Goal: Task Accomplishment & Management: Use online tool/utility

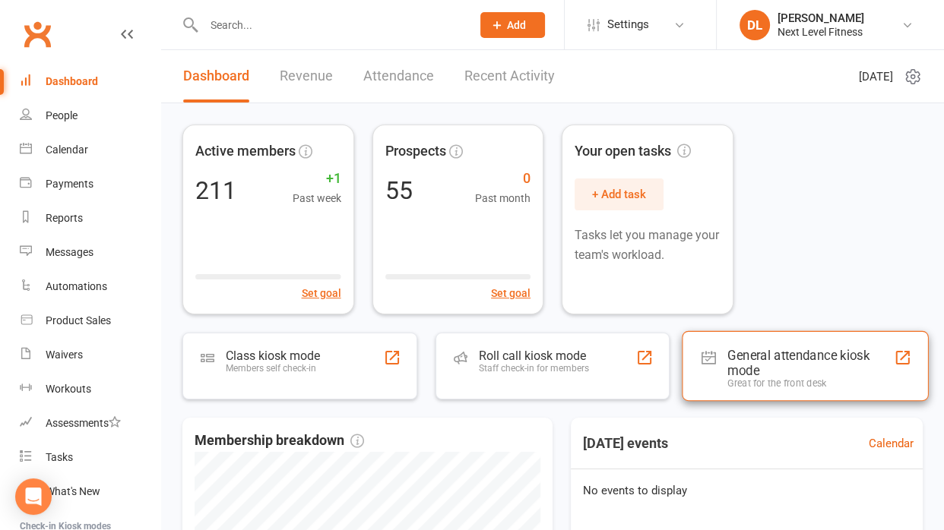
click at [763, 357] on div "General attendance kiosk mode" at bounding box center [810, 363] width 166 height 30
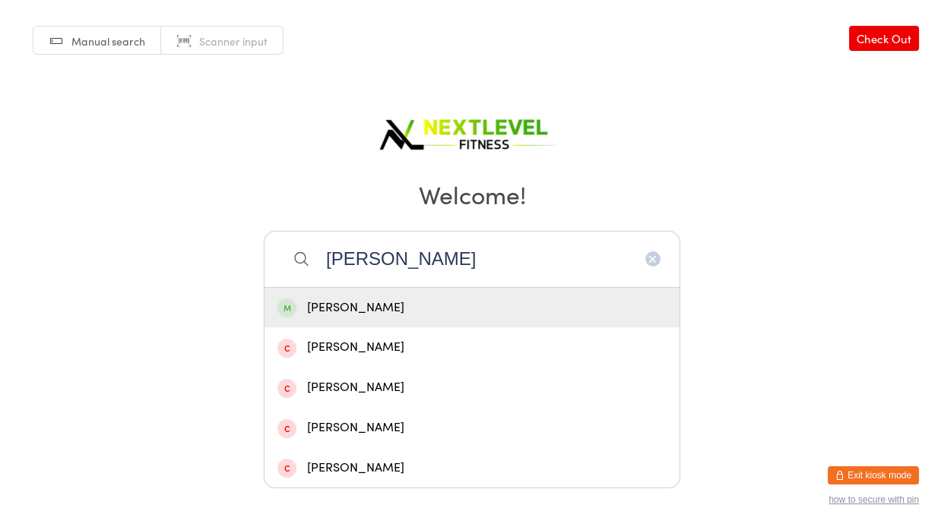
type input "[PERSON_NAME]"
click at [340, 309] on div "[PERSON_NAME]" at bounding box center [471, 308] width 389 height 21
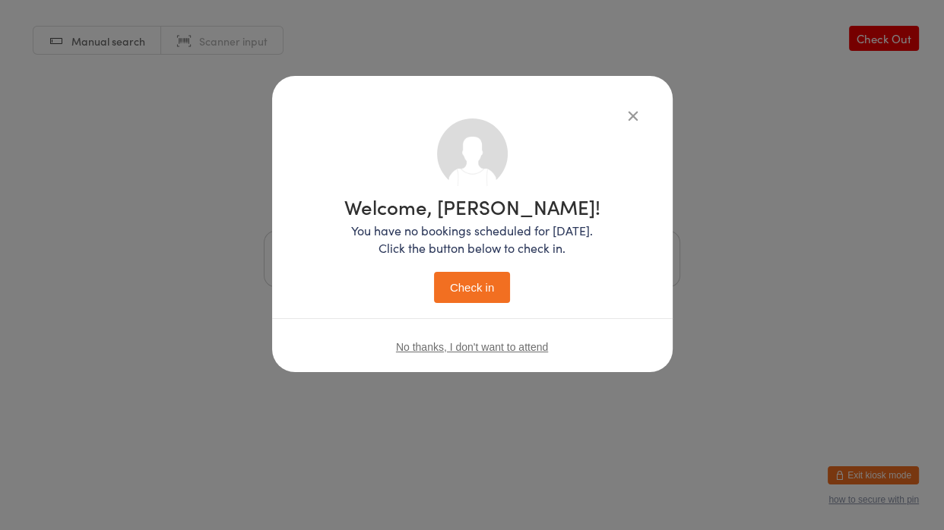
click at [471, 295] on button "Check in" at bounding box center [472, 287] width 76 height 31
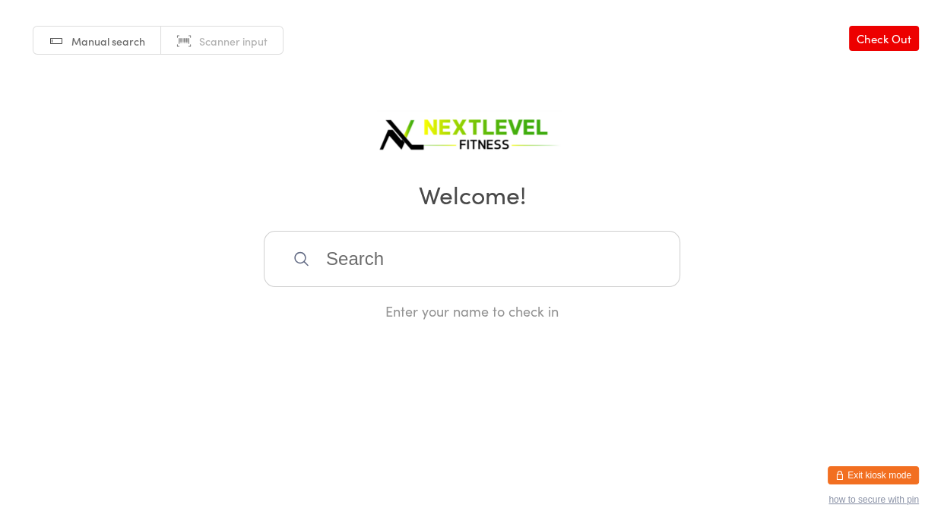
click at [372, 247] on input "search" at bounding box center [472, 259] width 416 height 56
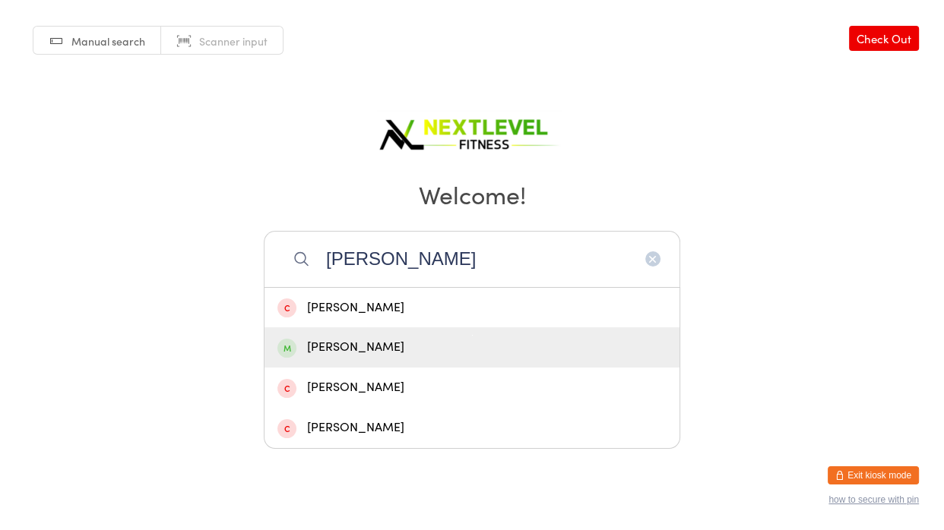
type input "[PERSON_NAME]"
click at [353, 347] on div "[PERSON_NAME]" at bounding box center [471, 347] width 389 height 21
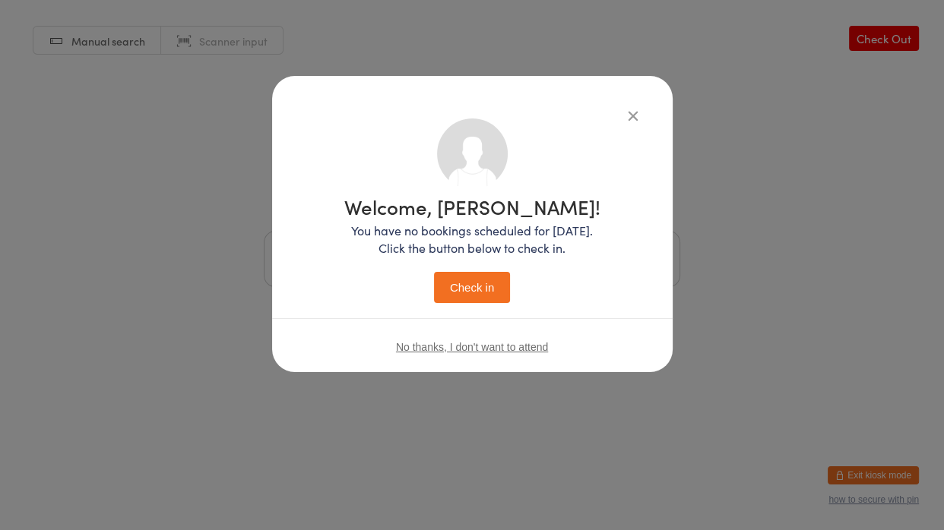
click at [461, 297] on button "Check in" at bounding box center [472, 287] width 76 height 31
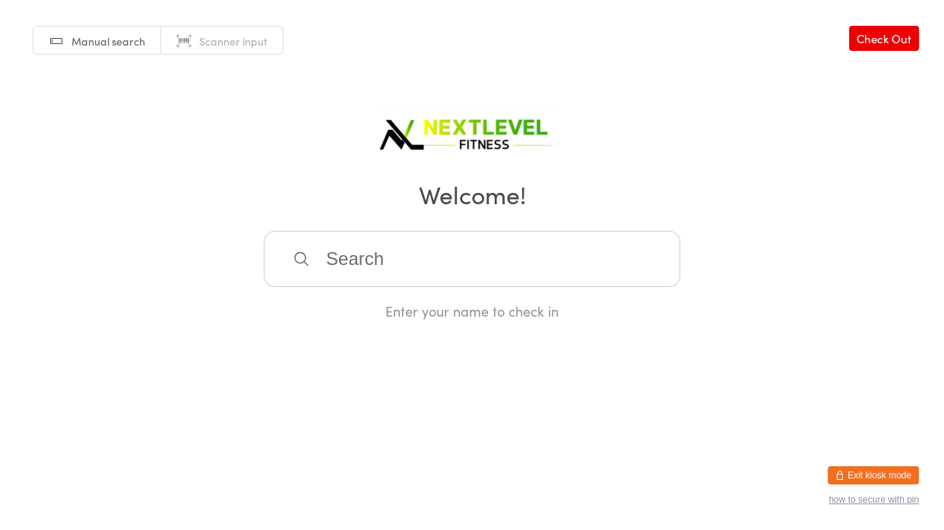
click at [440, 246] on input "search" at bounding box center [472, 259] width 416 height 56
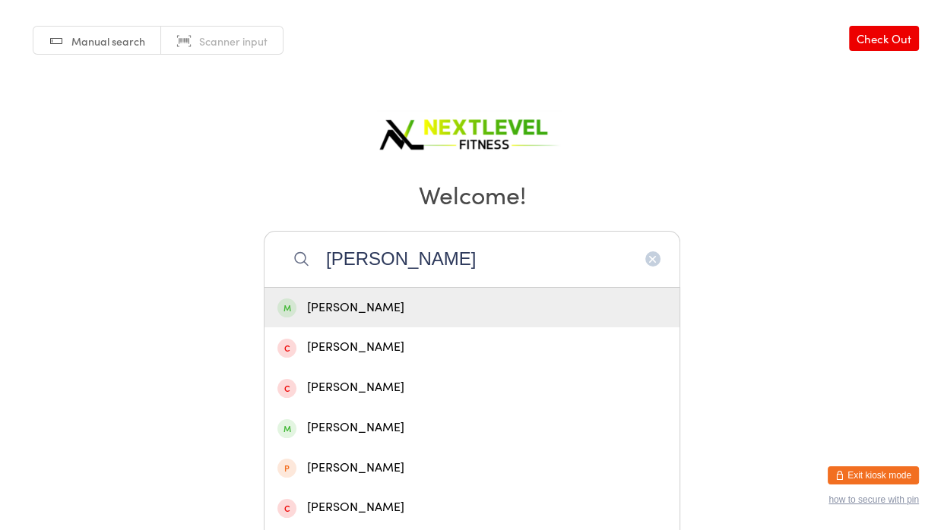
type input "[PERSON_NAME]"
click at [414, 300] on div "[PERSON_NAME]" at bounding box center [471, 308] width 389 height 21
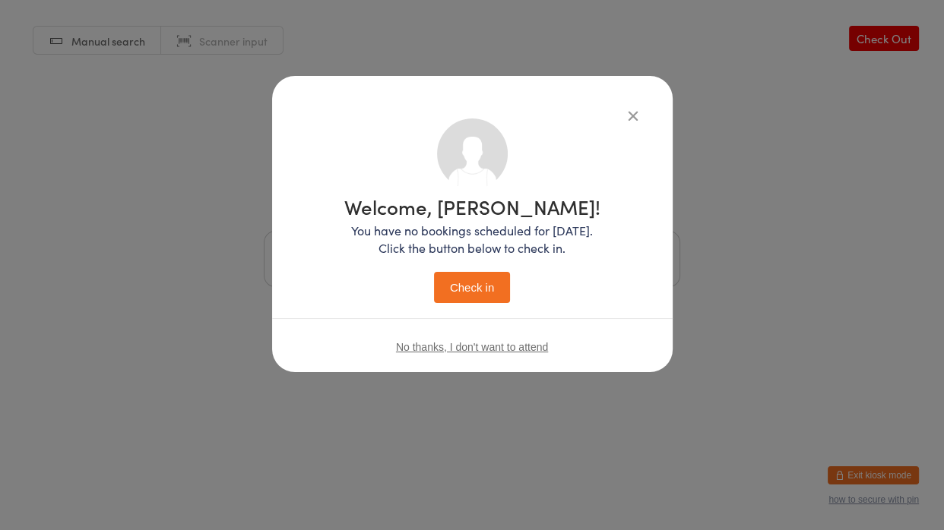
click at [440, 295] on button "Check in" at bounding box center [472, 287] width 76 height 31
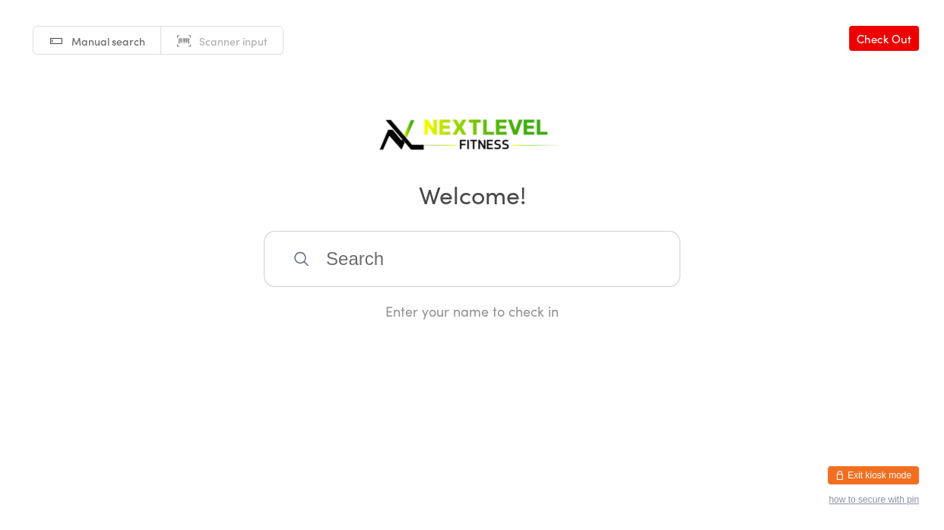
click at [460, 279] on input "search" at bounding box center [472, 259] width 416 height 56
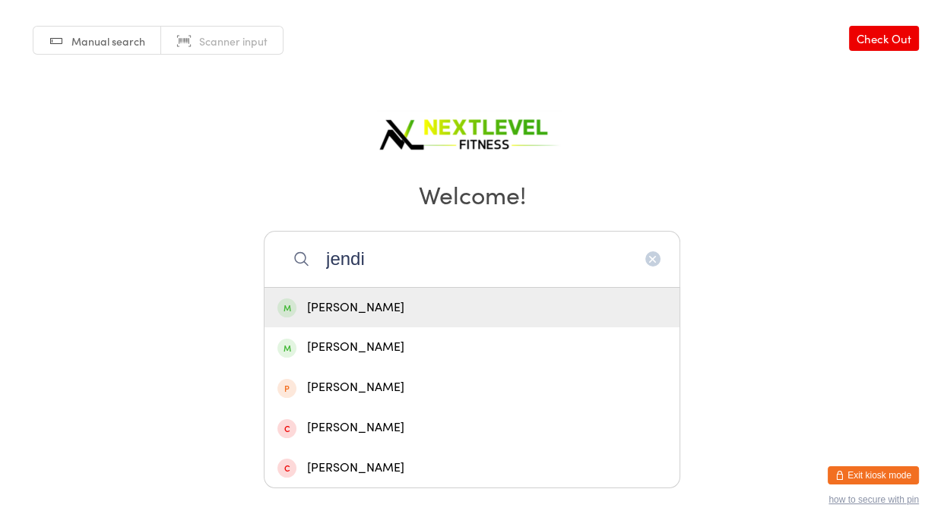
type input "jendi"
click at [452, 304] on div "[PERSON_NAME]" at bounding box center [471, 308] width 389 height 21
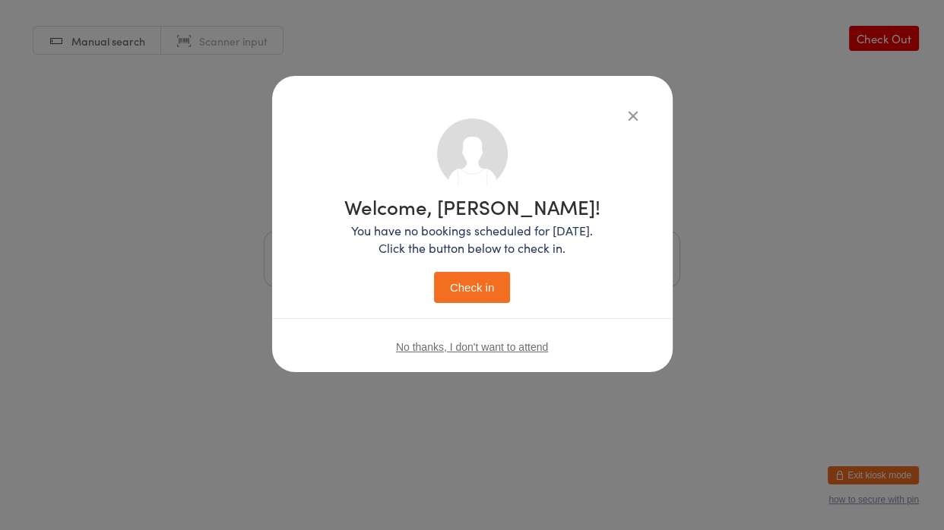
click at [456, 298] on button "Check in" at bounding box center [472, 287] width 76 height 31
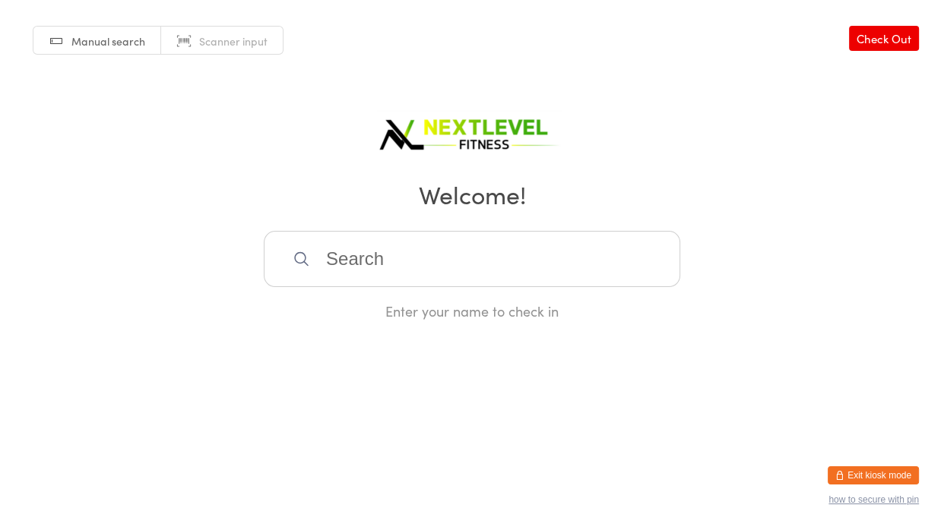
click at [321, 262] on input "search" at bounding box center [472, 259] width 416 height 56
type input "lorr"
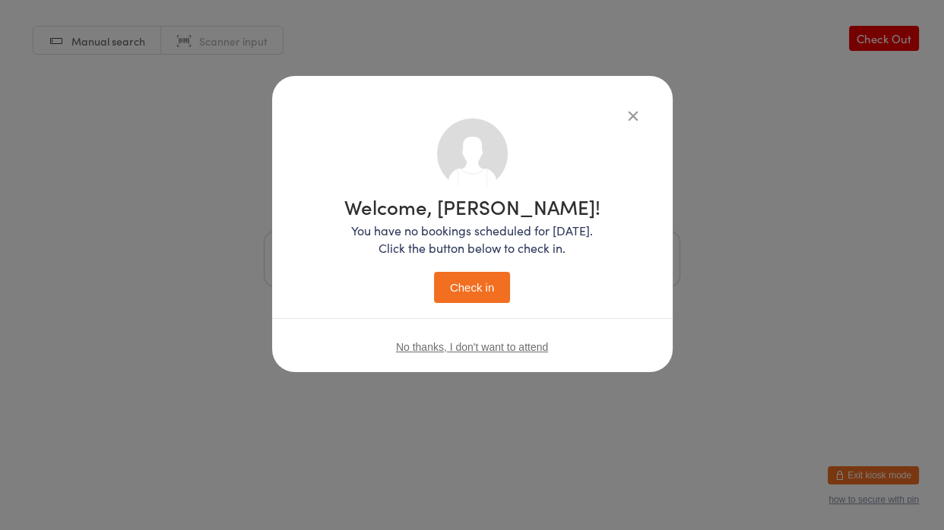
click at [434, 272] on button "Check in" at bounding box center [472, 287] width 76 height 31
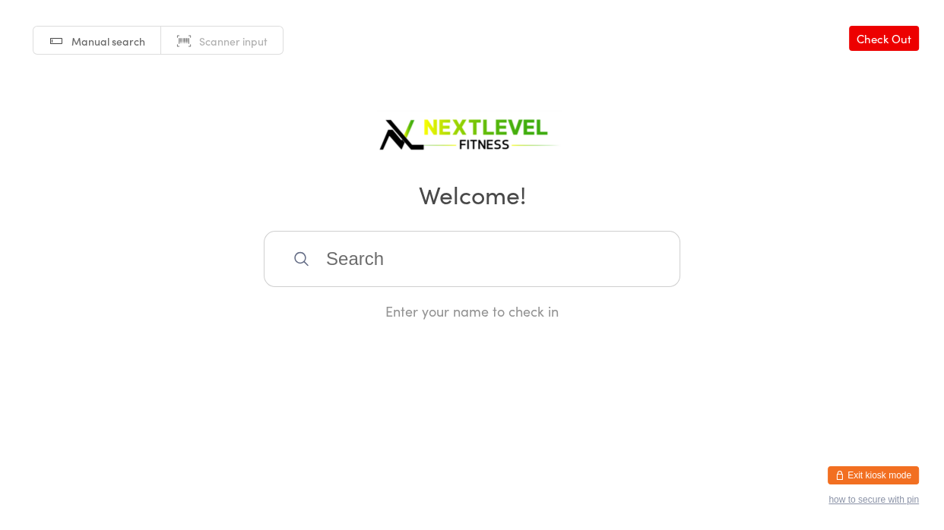
click at [330, 263] on input "search" at bounding box center [472, 259] width 416 height 56
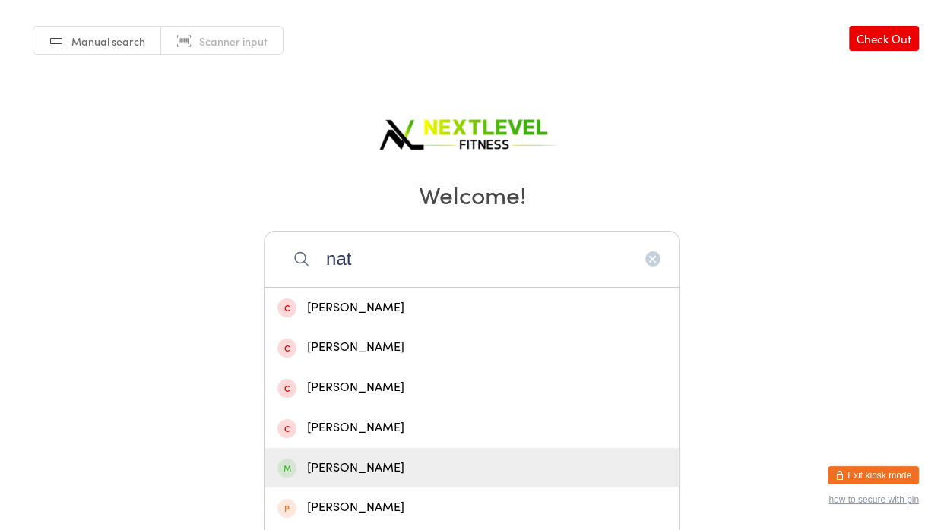
type input "nat"
click at [383, 471] on div "[PERSON_NAME]" at bounding box center [471, 468] width 389 height 21
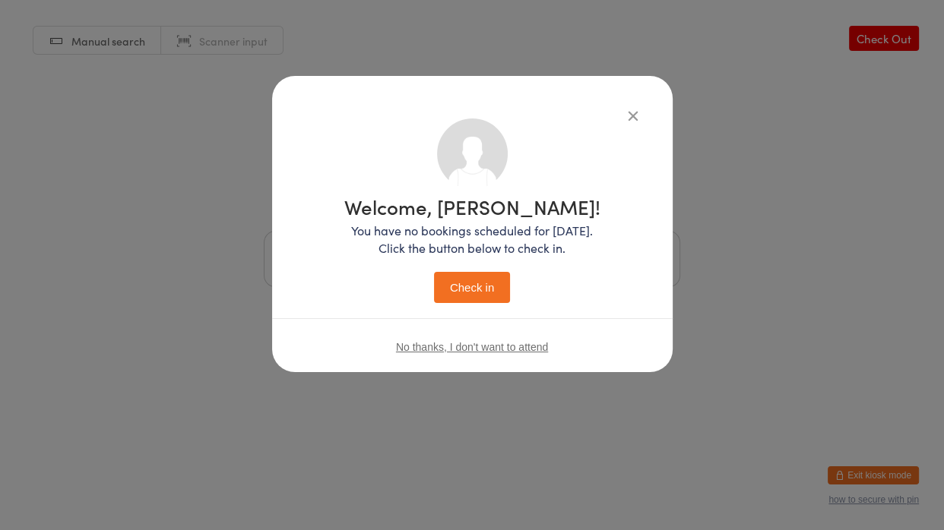
click at [383, 471] on div "Welcome, [PERSON_NAME]! You have no bookings scheduled for [DATE]. Click the bu…" at bounding box center [472, 265] width 944 height 530
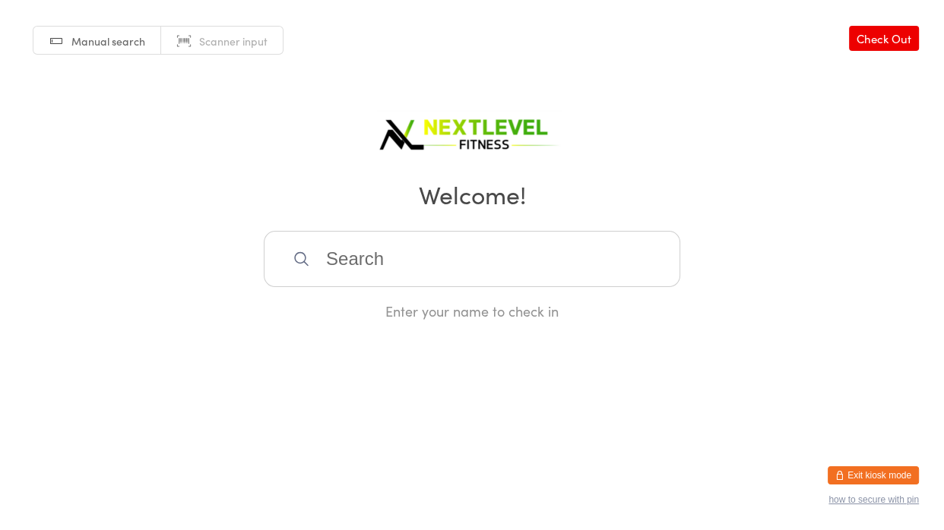
click at [326, 258] on input "search" at bounding box center [472, 259] width 416 height 56
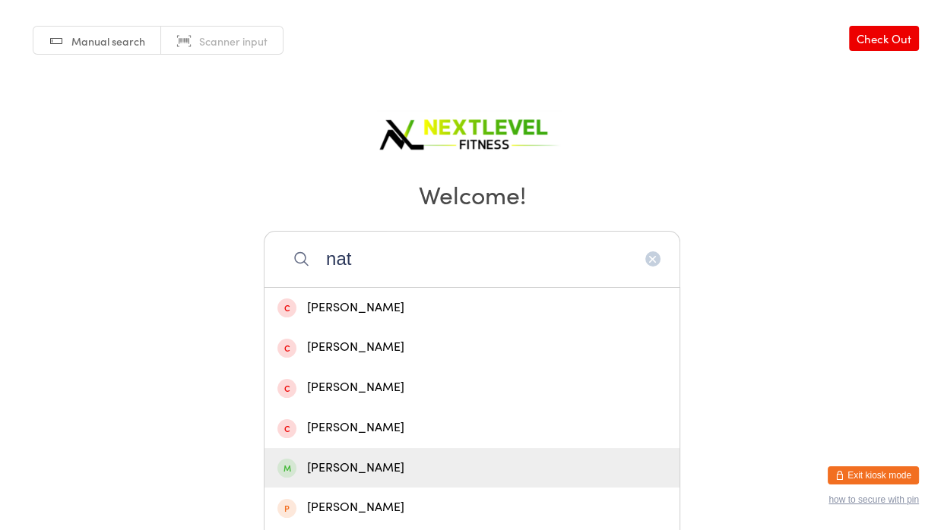
type input "nat"
click at [384, 475] on div "[PERSON_NAME]" at bounding box center [471, 468] width 389 height 21
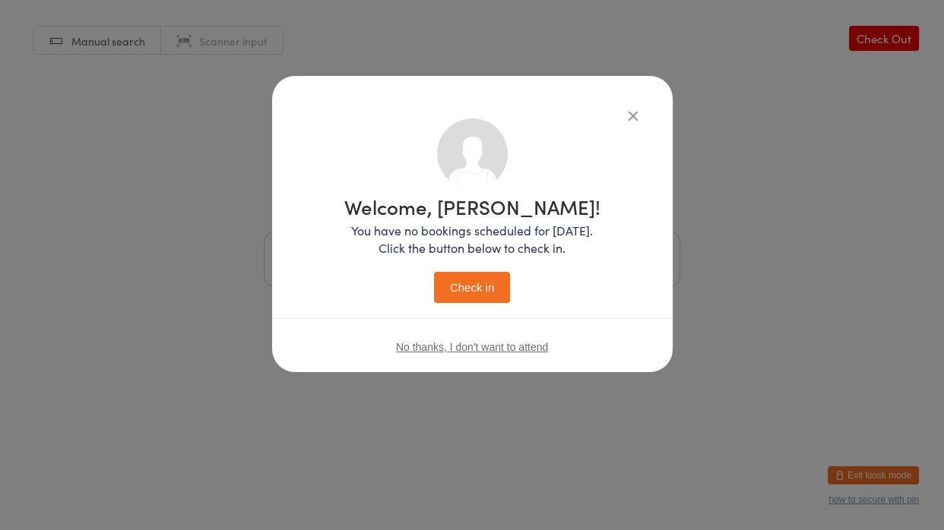
click at [460, 283] on button "Check in" at bounding box center [472, 287] width 76 height 31
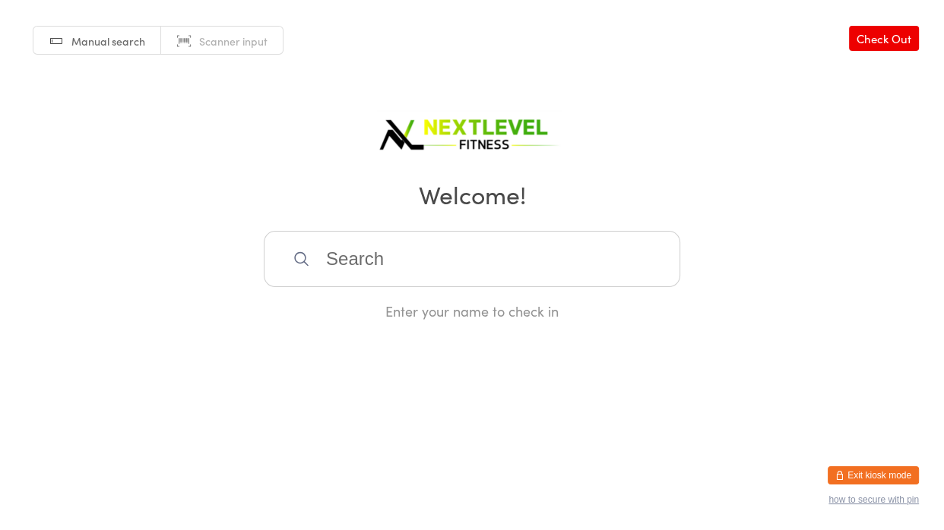
click at [460, 283] on input "search" at bounding box center [472, 259] width 416 height 56
type input "dway"
click at [422, 305] on div "[PERSON_NAME]" at bounding box center [471, 308] width 389 height 21
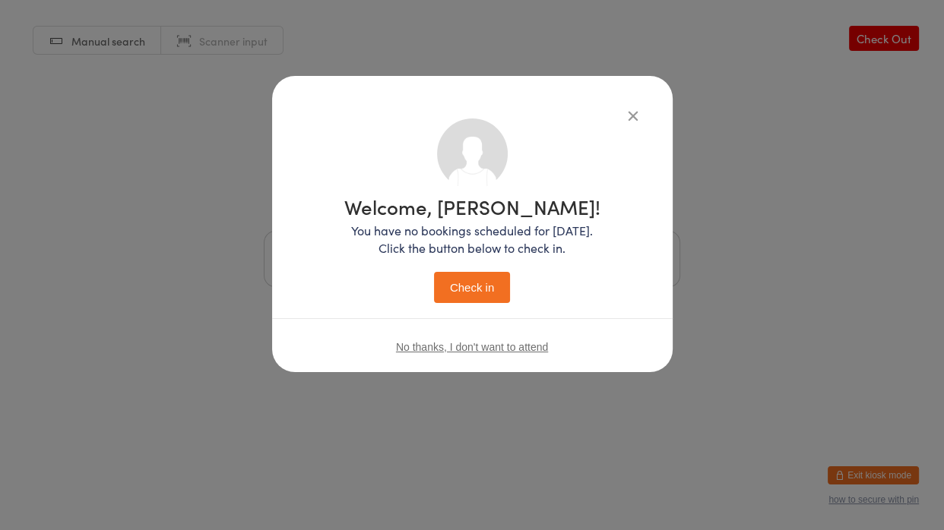
click at [446, 296] on button "Check in" at bounding box center [472, 287] width 76 height 31
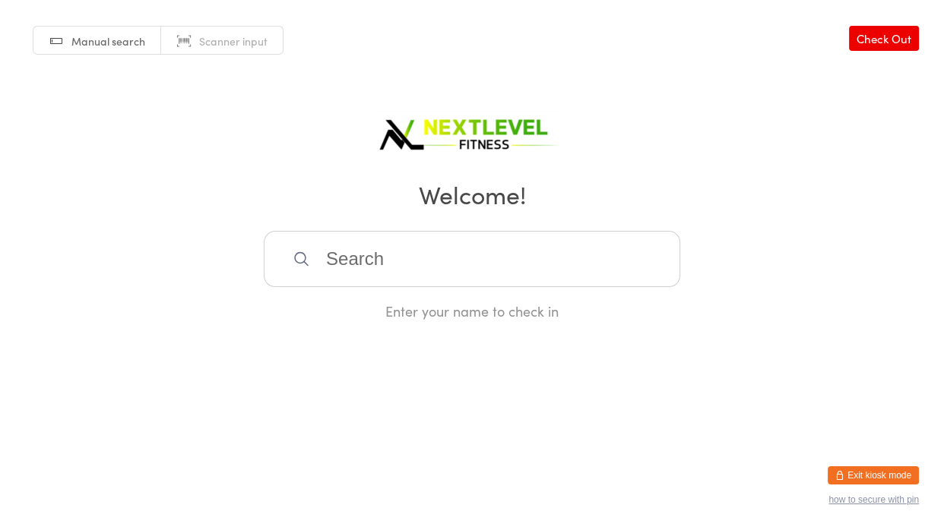
click at [407, 267] on input "search" at bounding box center [472, 259] width 416 height 56
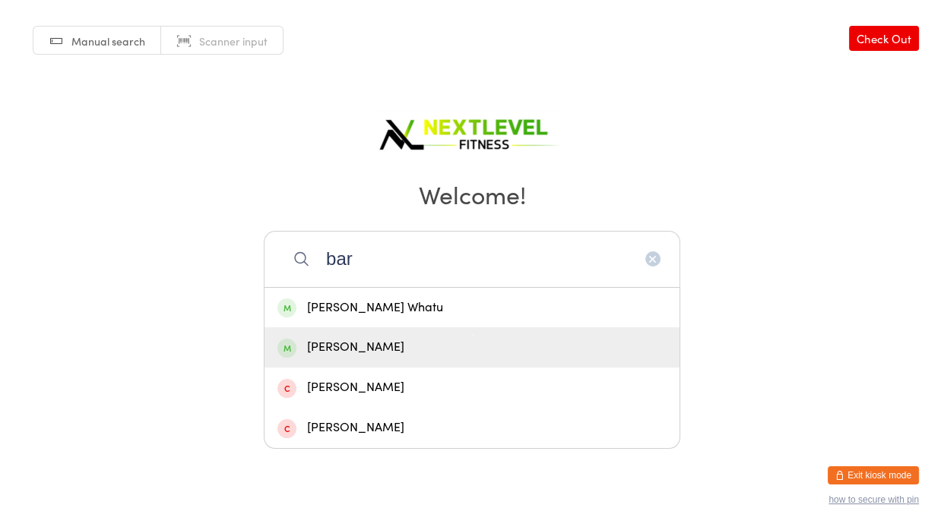
type input "bar"
click at [389, 349] on div "[PERSON_NAME]" at bounding box center [471, 347] width 389 height 21
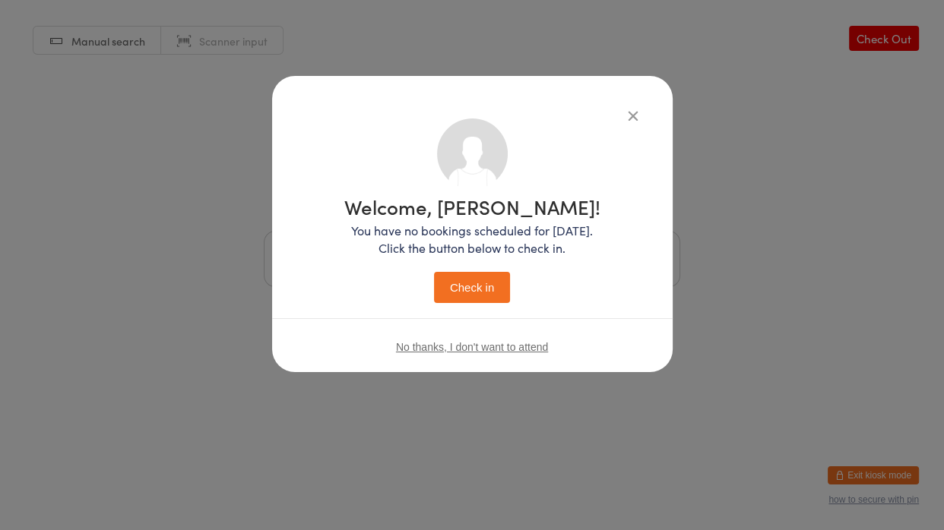
click at [469, 294] on button "Check in" at bounding box center [472, 287] width 76 height 31
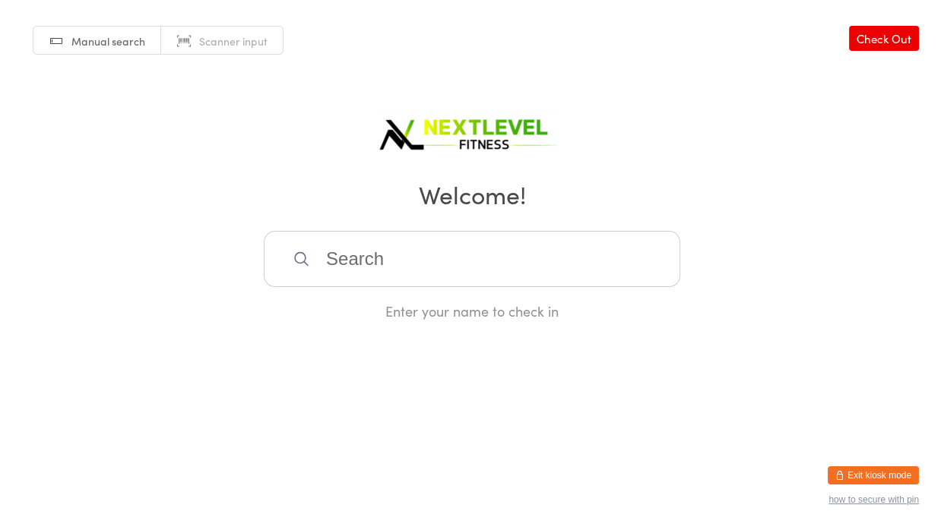
click at [420, 280] on div "Enter your name to check in" at bounding box center [472, 276] width 416 height 90
click at [426, 273] on input "search" at bounding box center [472, 259] width 416 height 56
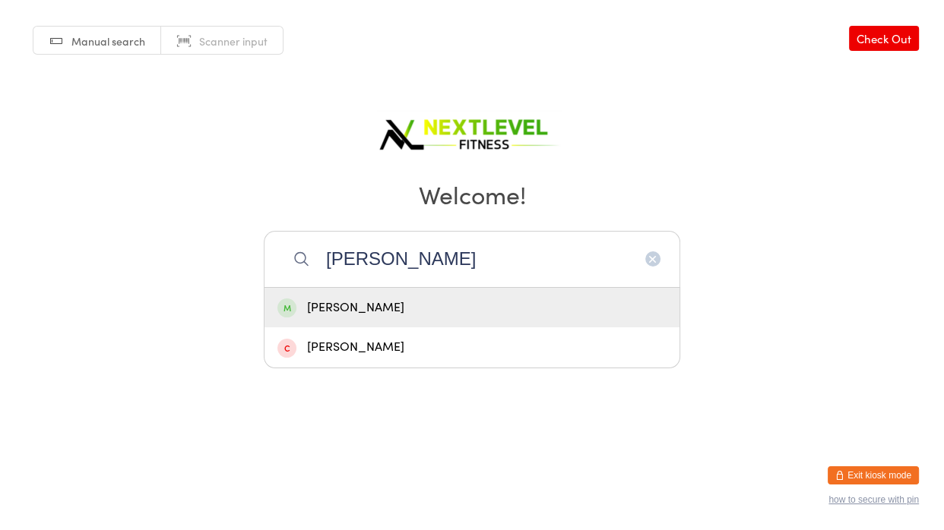
type input "[PERSON_NAME]"
click at [388, 302] on div "[PERSON_NAME]" at bounding box center [471, 308] width 389 height 21
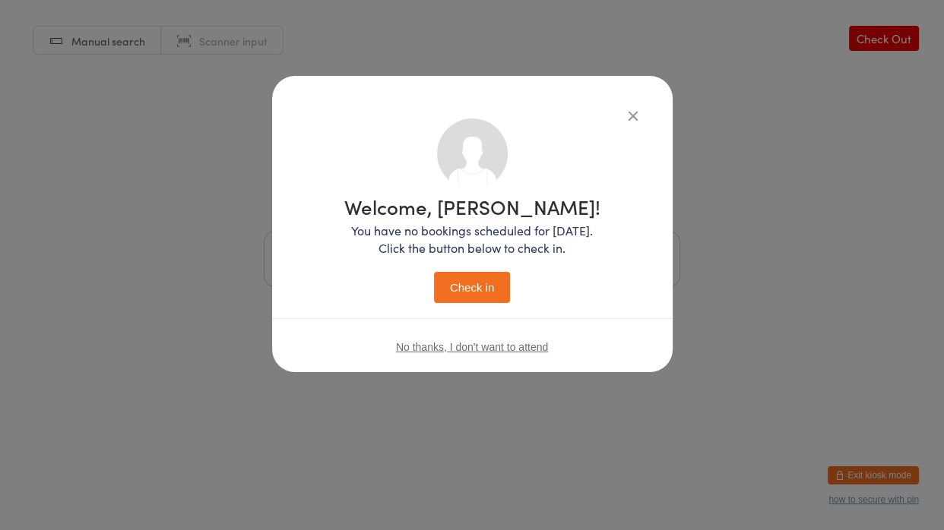
click at [483, 287] on button "Check in" at bounding box center [472, 287] width 76 height 31
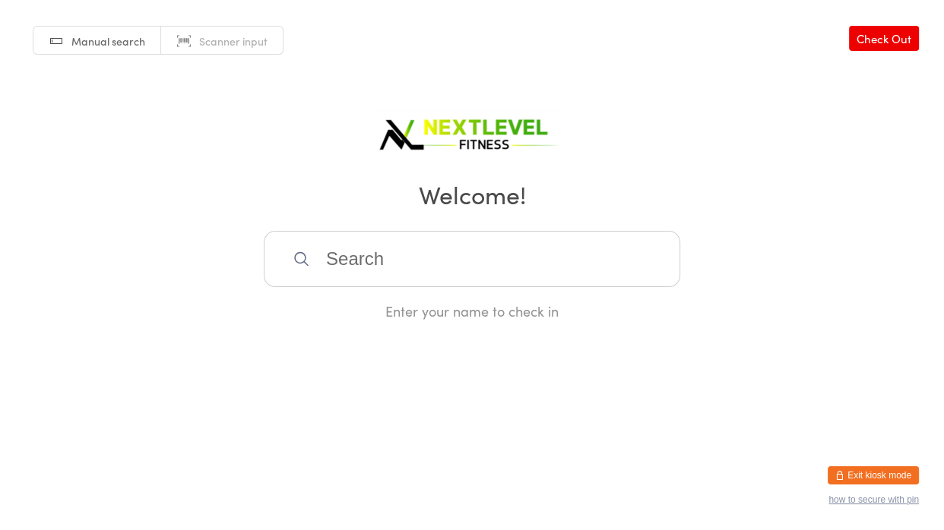
click at [328, 258] on input "search" at bounding box center [472, 259] width 416 height 56
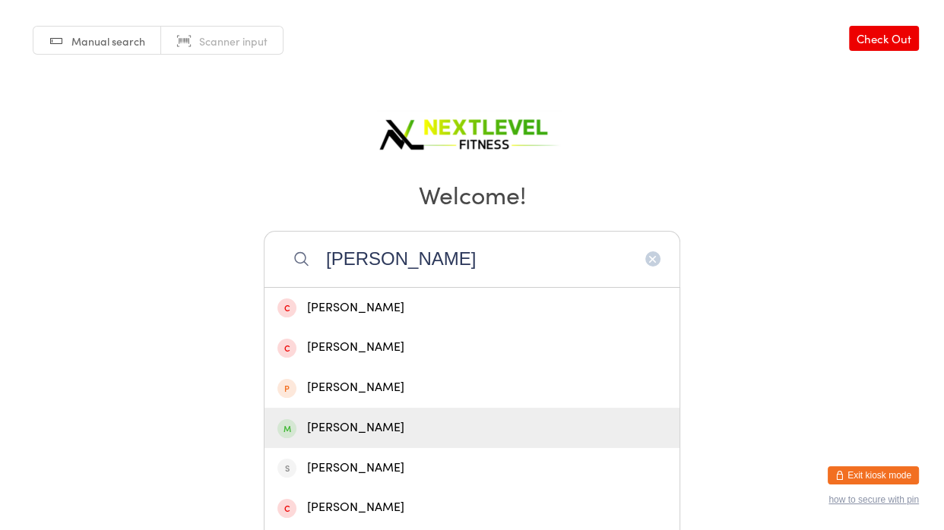
type input "[PERSON_NAME]"
click at [330, 433] on div "[PERSON_NAME]" at bounding box center [471, 428] width 389 height 21
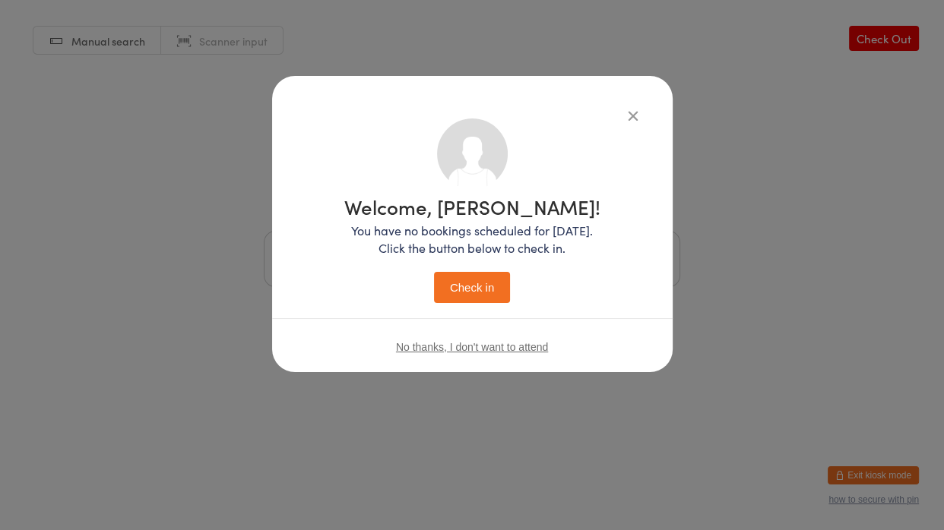
click at [461, 278] on button "Check in" at bounding box center [472, 287] width 76 height 31
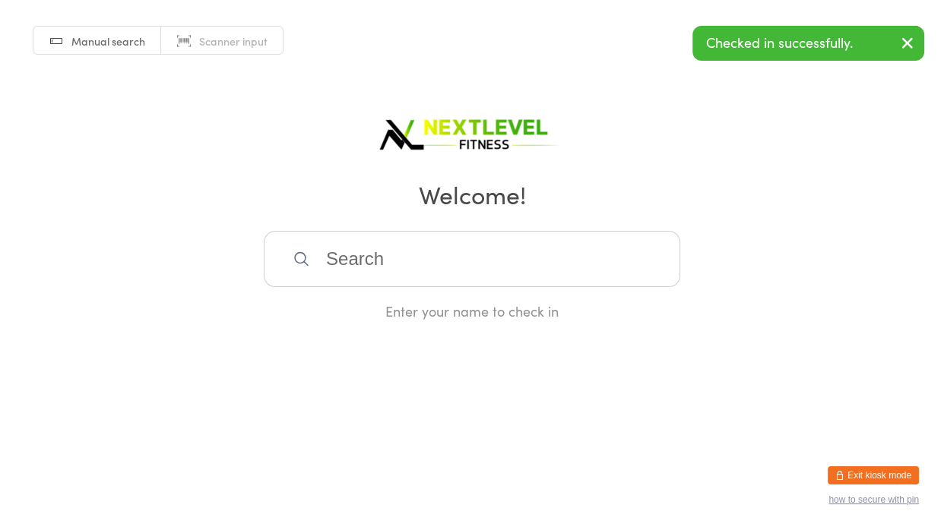
click at [332, 263] on input "search" at bounding box center [472, 259] width 416 height 56
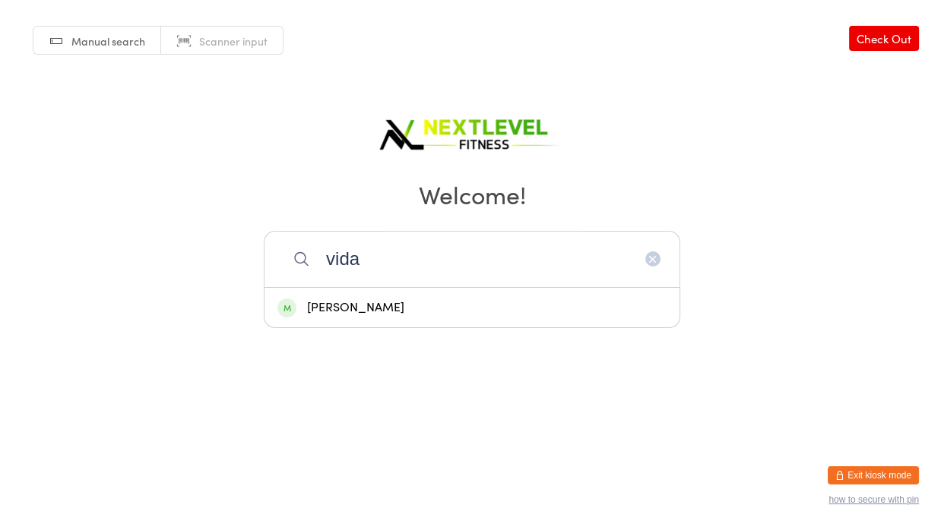
type input "vida"
click at [331, 309] on div "[PERSON_NAME]" at bounding box center [471, 308] width 389 height 21
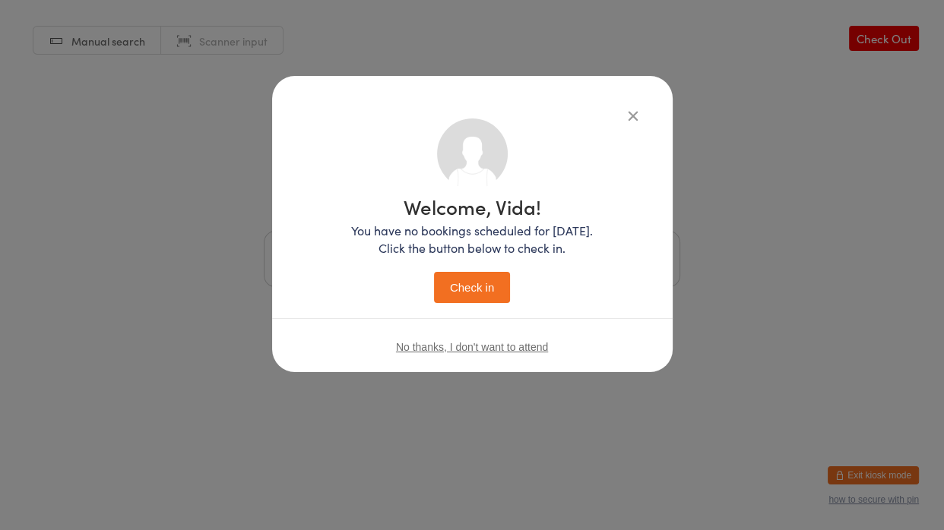
click at [467, 292] on button "Check in" at bounding box center [472, 287] width 76 height 31
